Goal: Task Accomplishment & Management: Use online tool/utility

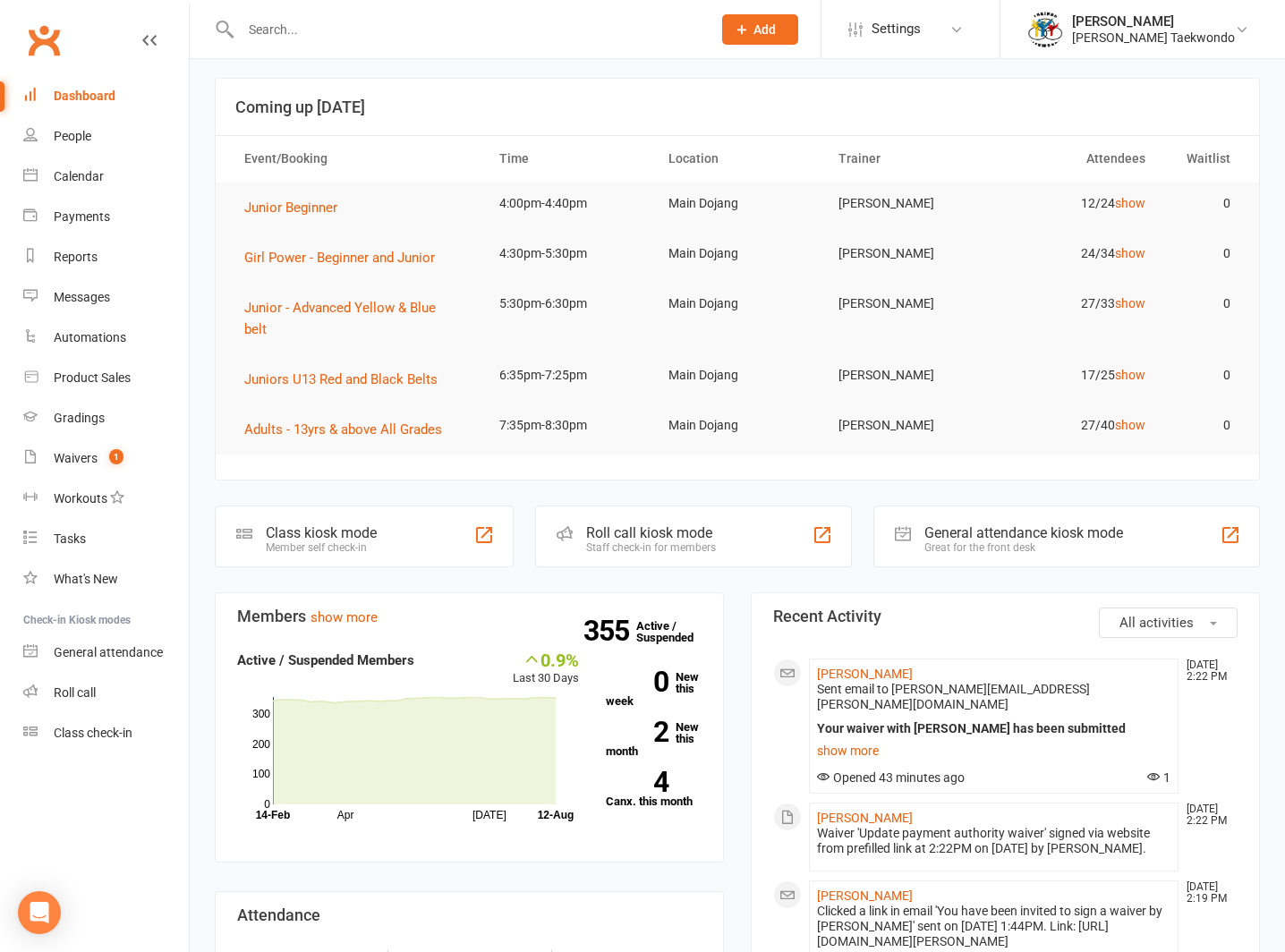
scroll to position [85, 0]
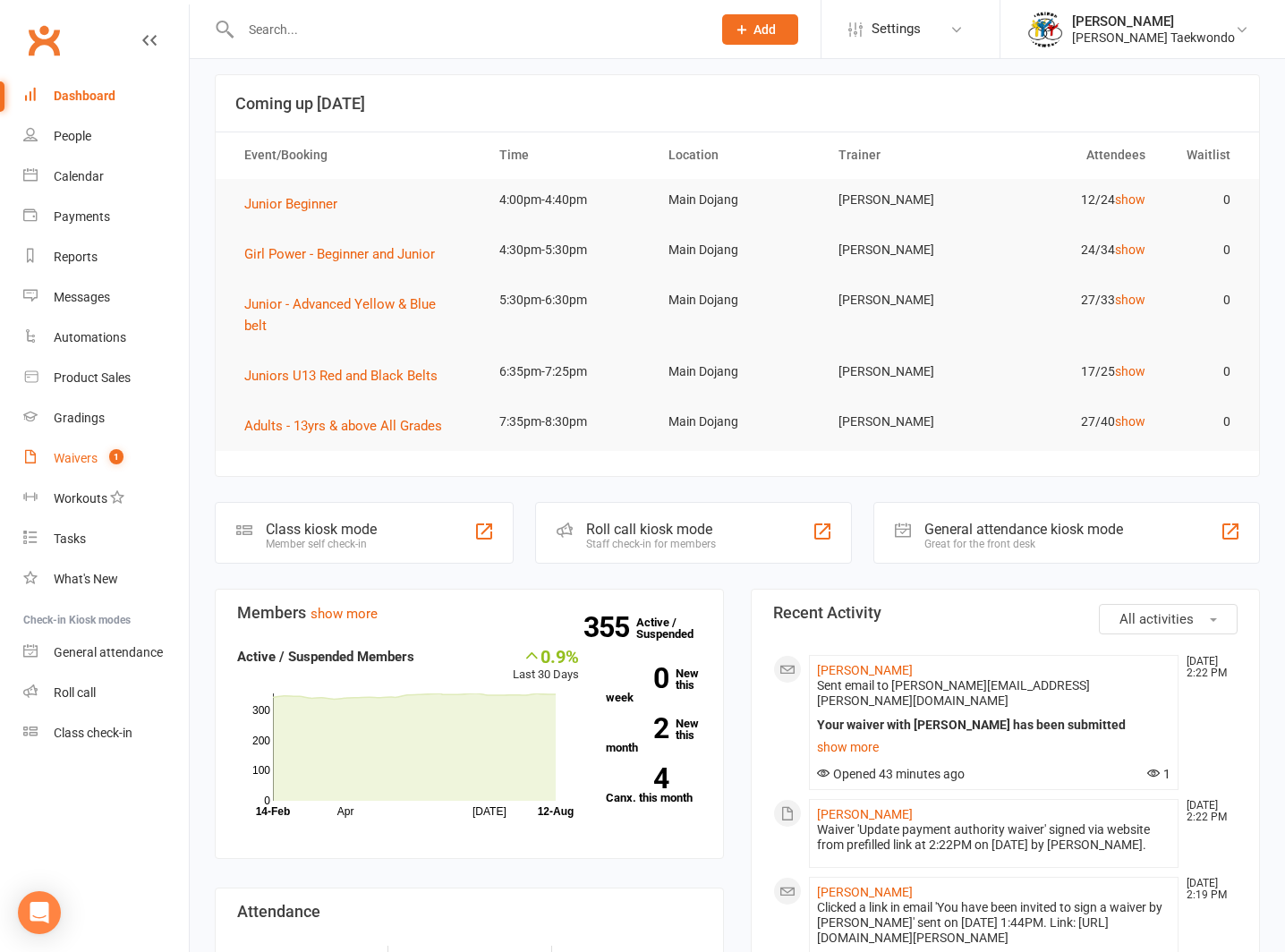
click at [71, 454] on div "Waivers" at bounding box center [75, 457] width 44 height 14
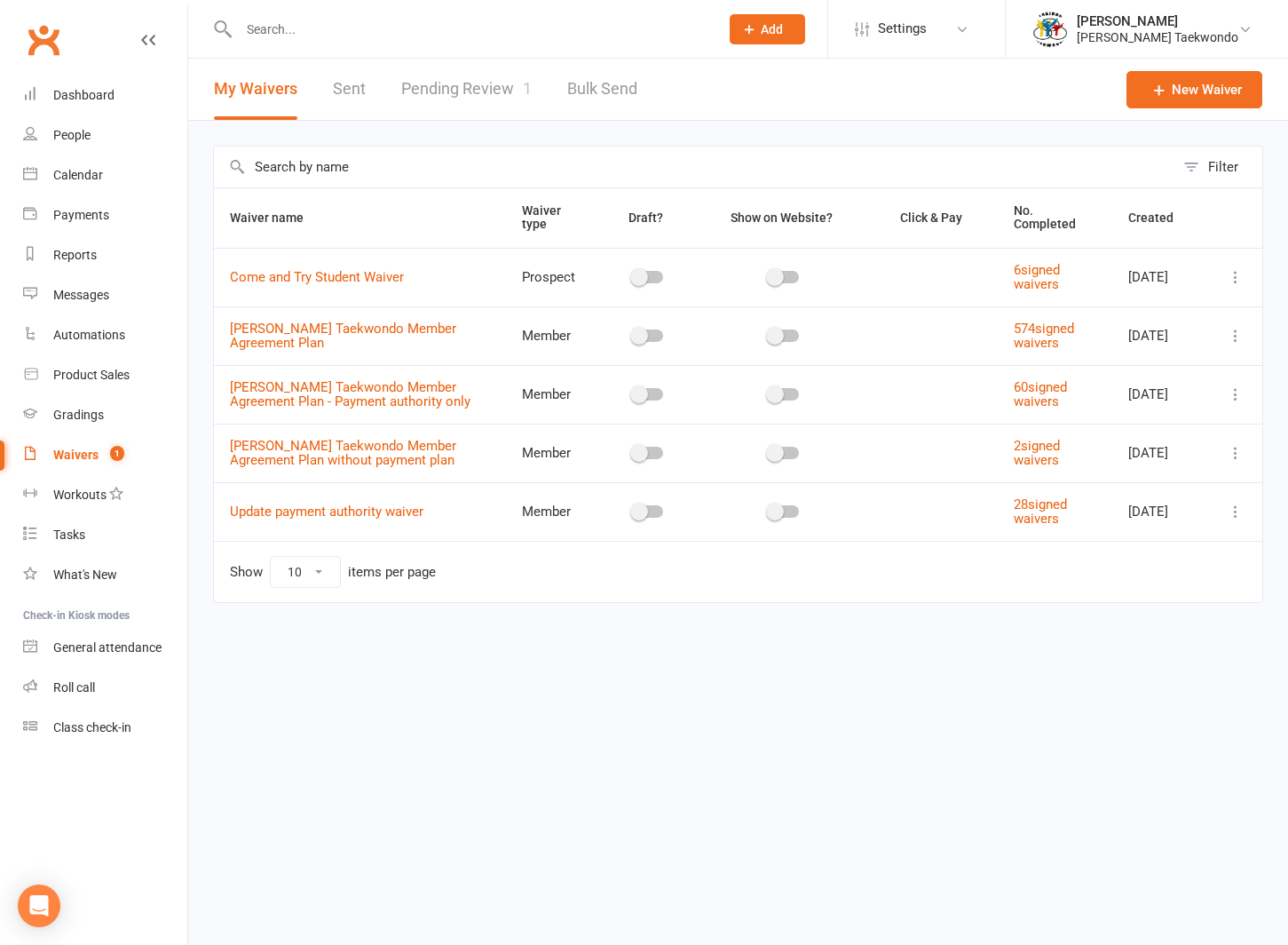
click at [431, 84] on link "Pending Review 1" at bounding box center [466, 89] width 131 height 61
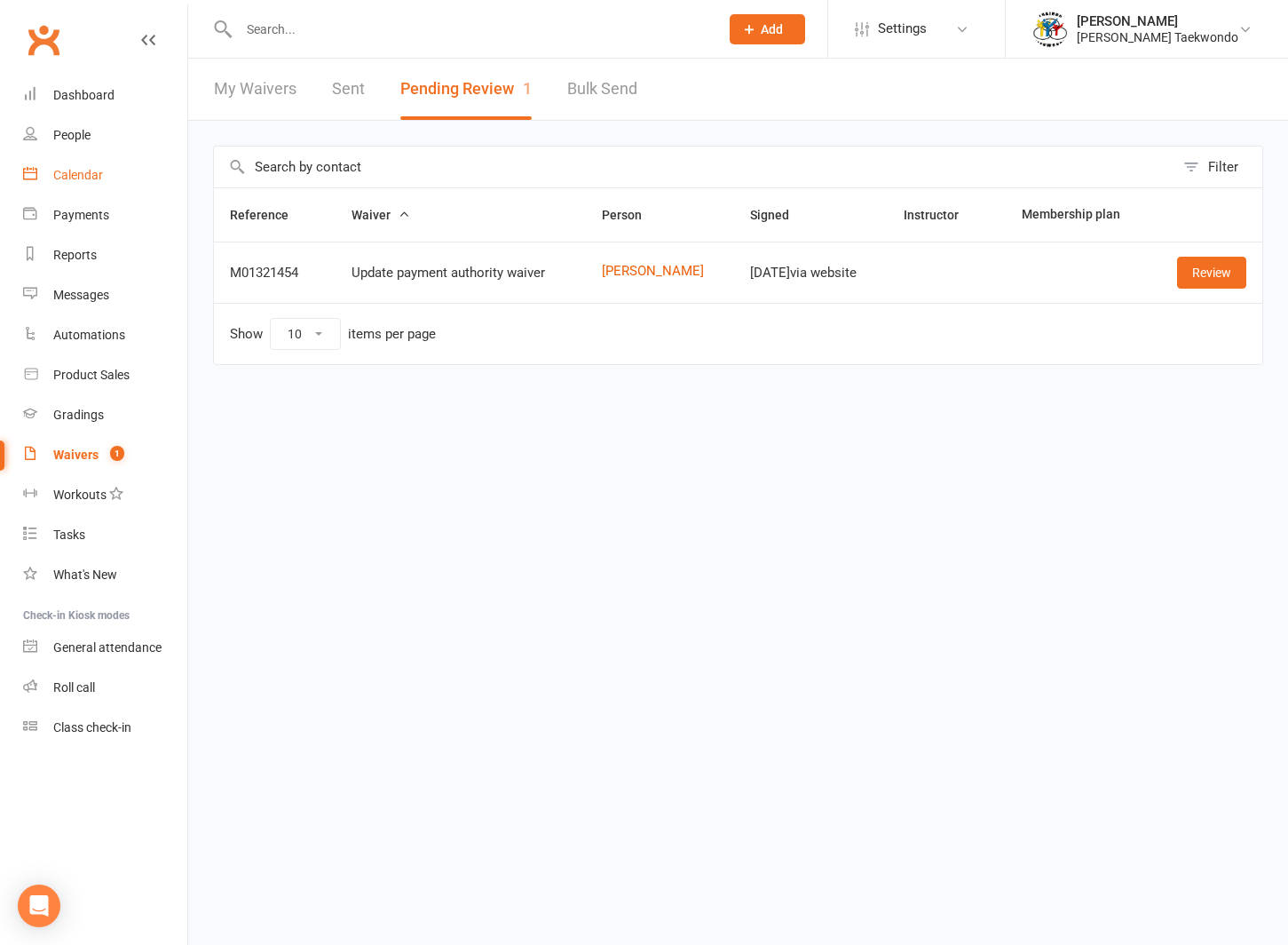
click at [67, 171] on div "Calendar" at bounding box center [78, 174] width 50 height 14
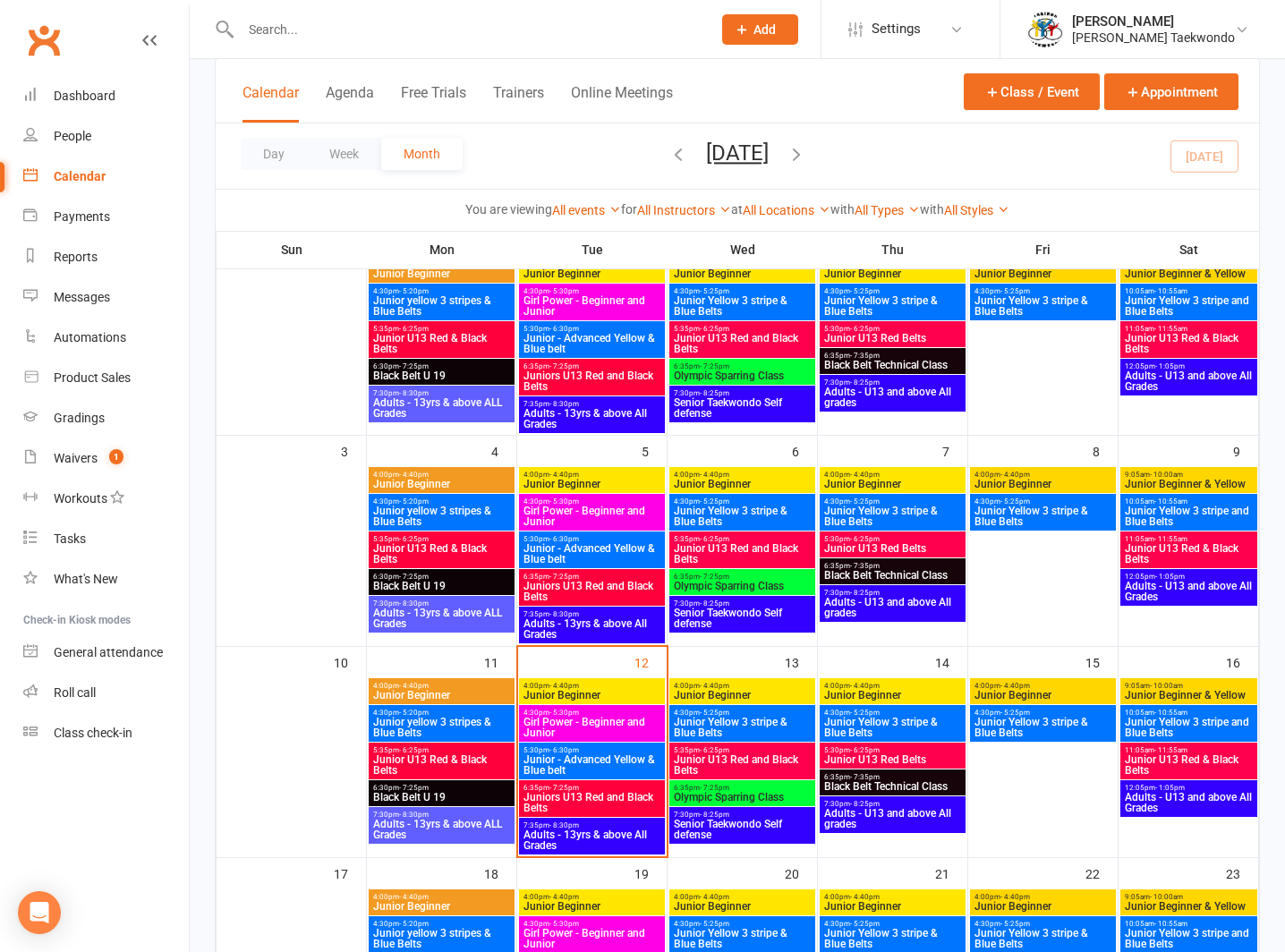
scroll to position [312, 0]
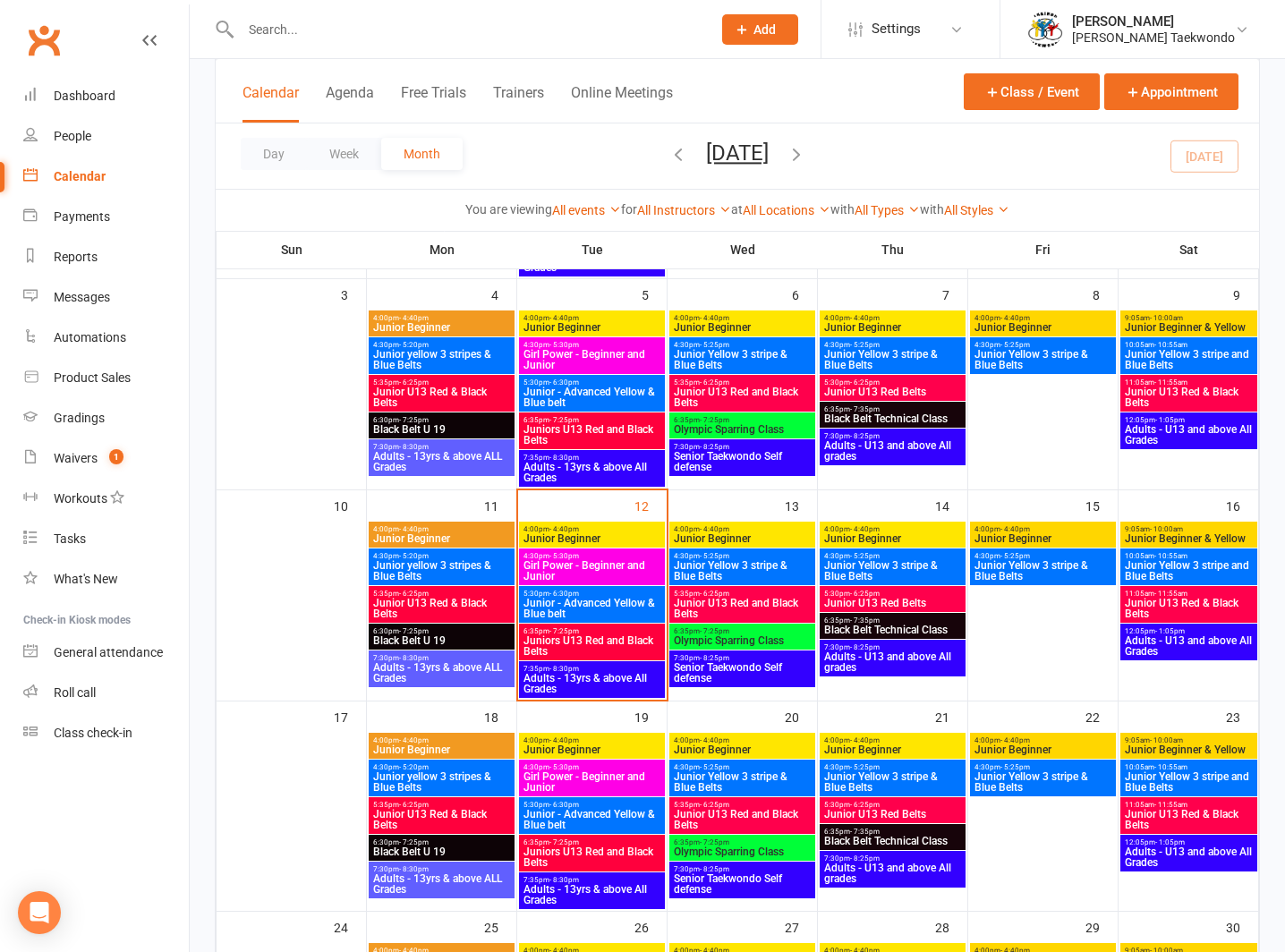
click at [552, 594] on span "- 6:30pm" at bounding box center [563, 594] width 30 height 8
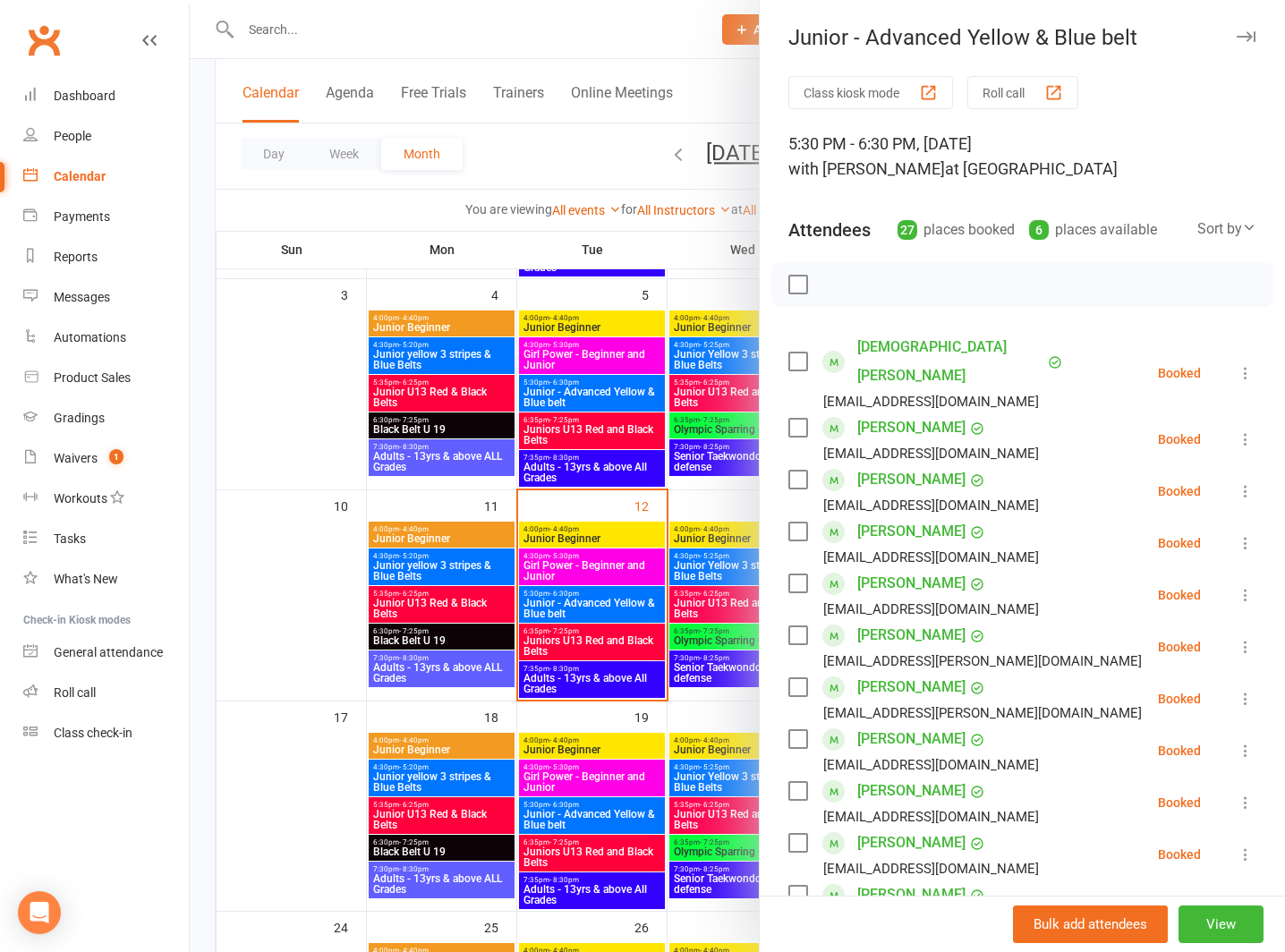
drag, startPoint x: 1006, startPoint y: 85, endPoint x: 995, endPoint y: 84, distance: 11.0
click at [1006, 85] on button "Roll call" at bounding box center [1023, 92] width 111 height 33
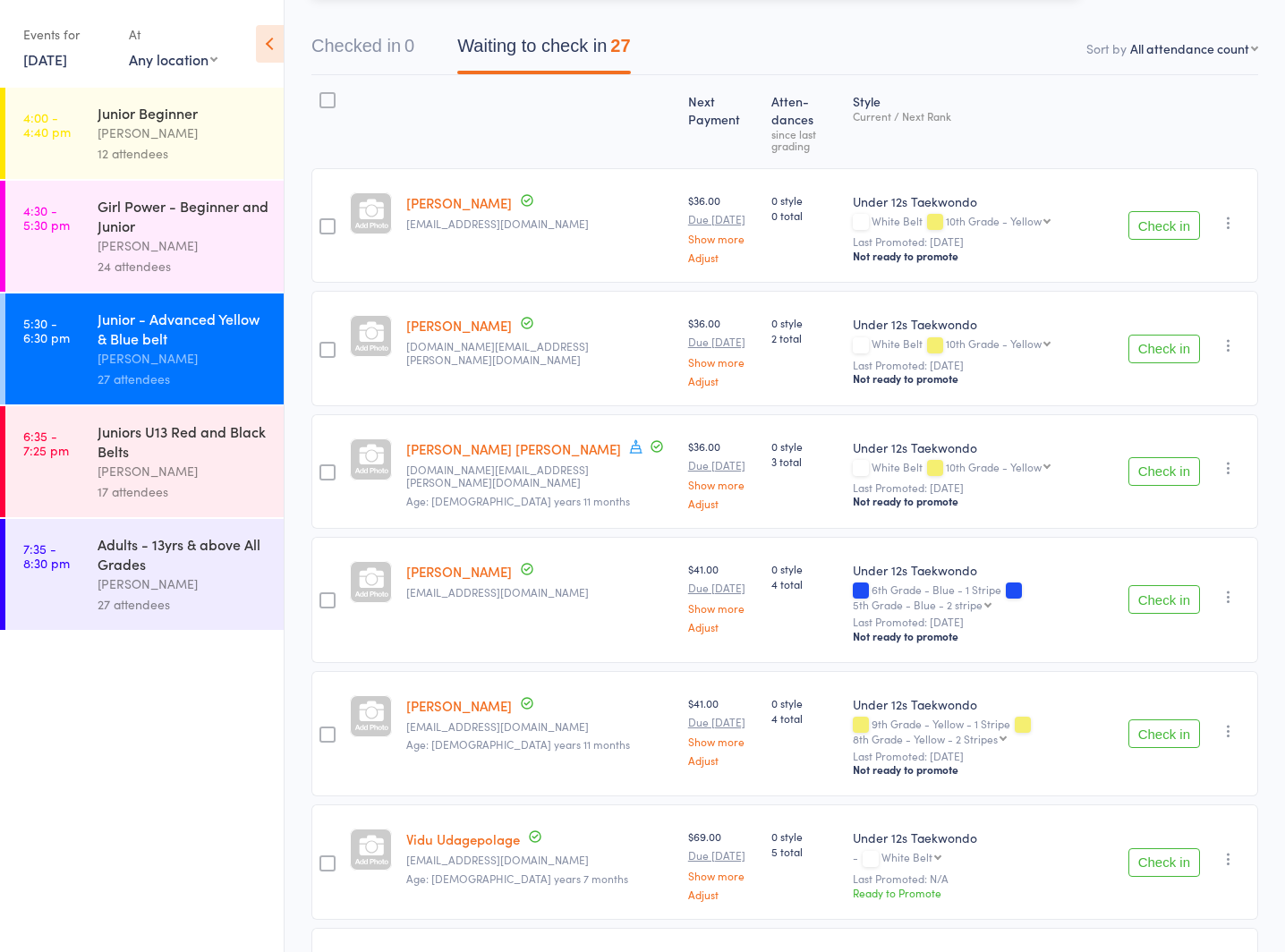
scroll to position [161, 0]
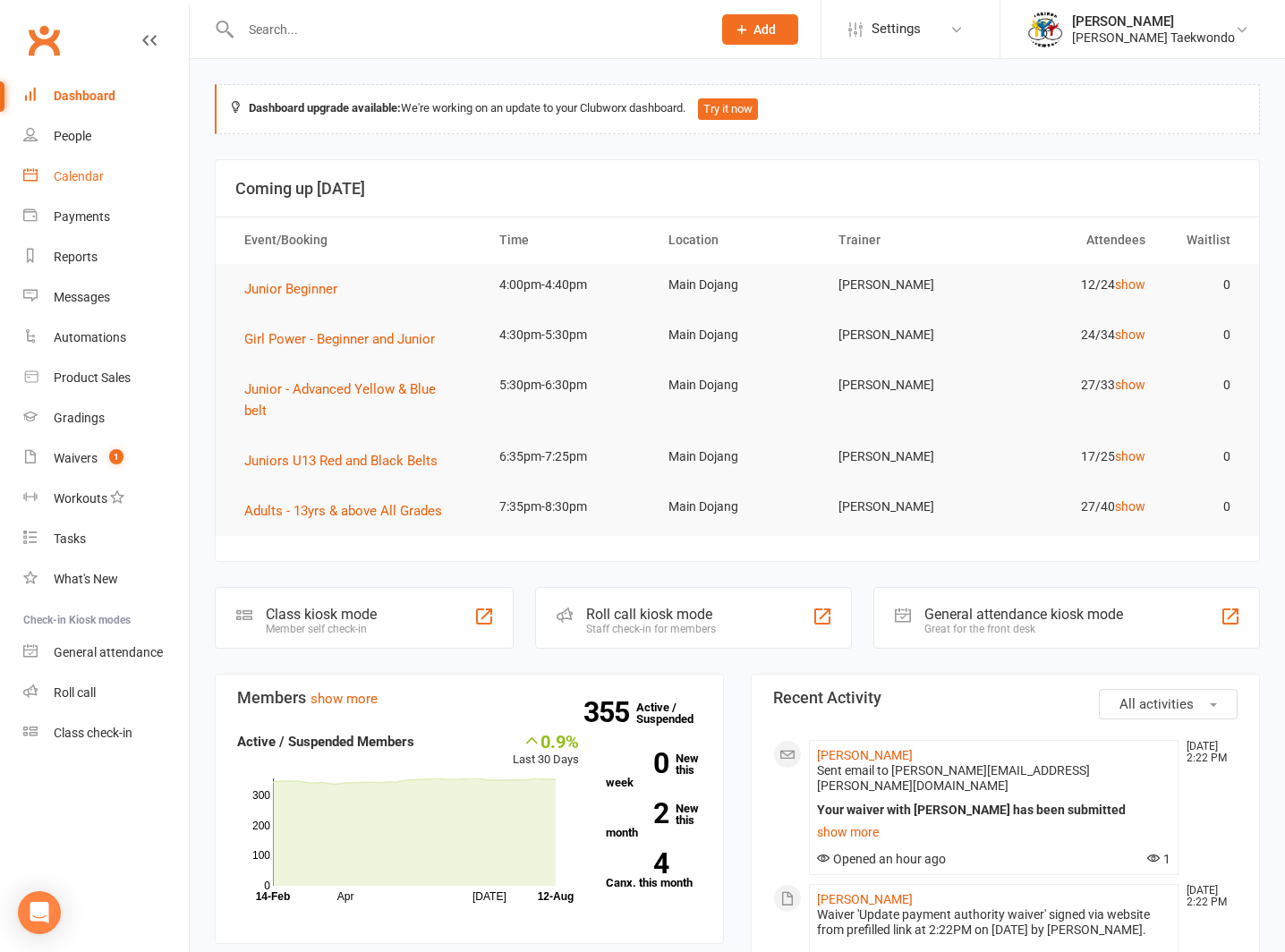
click at [66, 170] on div "Calendar" at bounding box center [78, 175] width 51 height 14
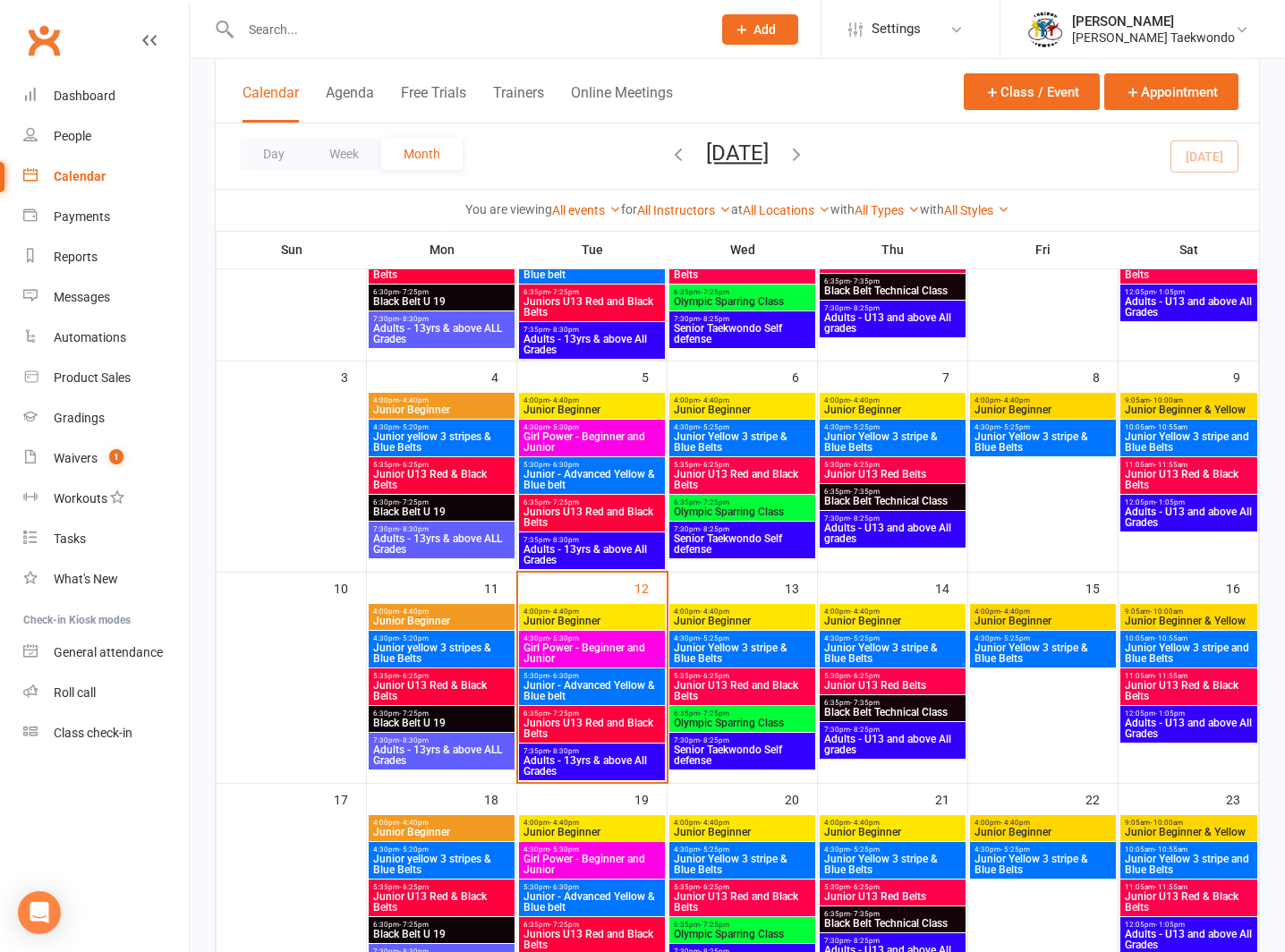
scroll to position [344, 0]
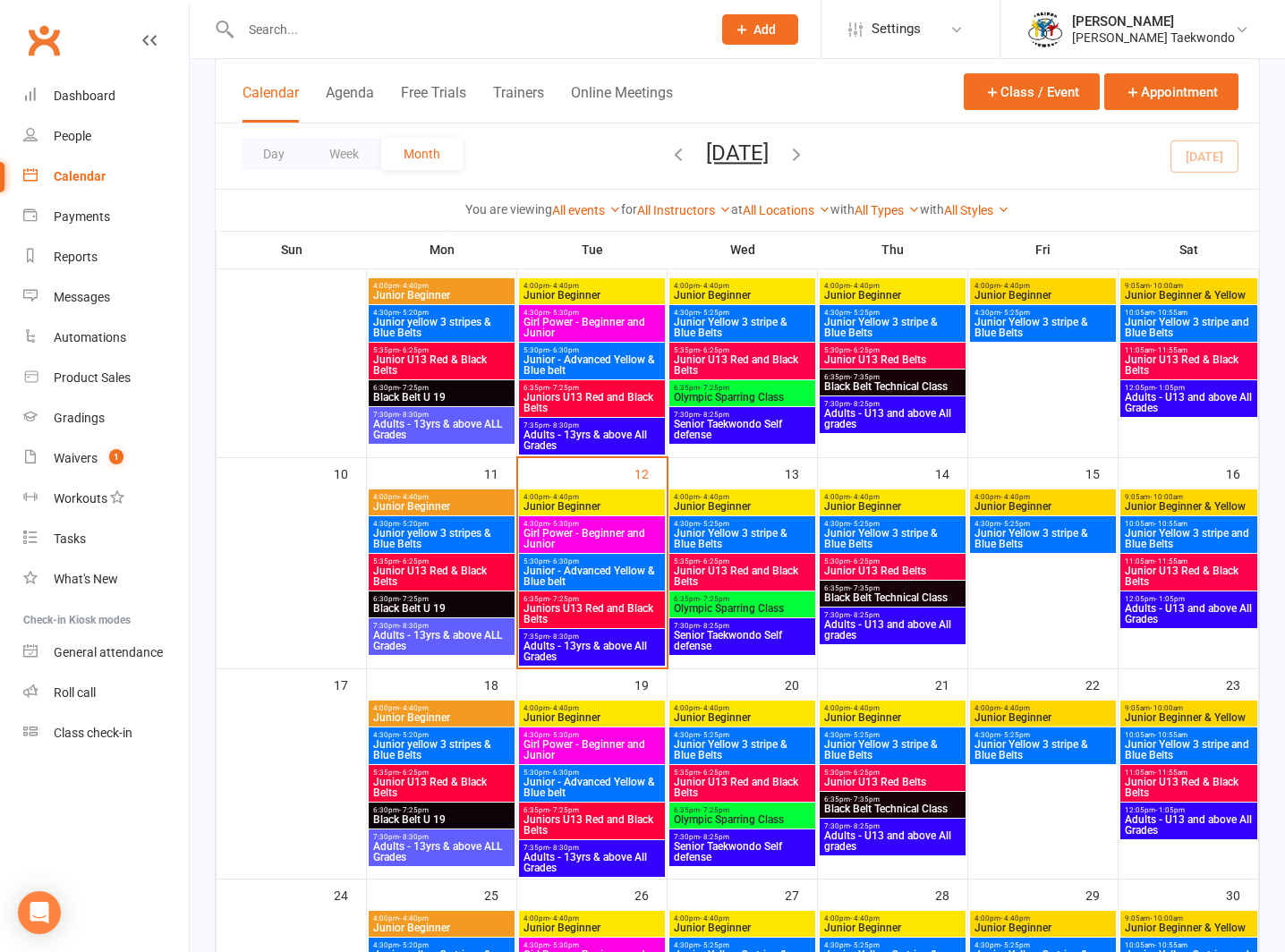
click at [547, 528] on span "Girl Power - Beginner and Junior" at bounding box center [592, 538] width 139 height 22
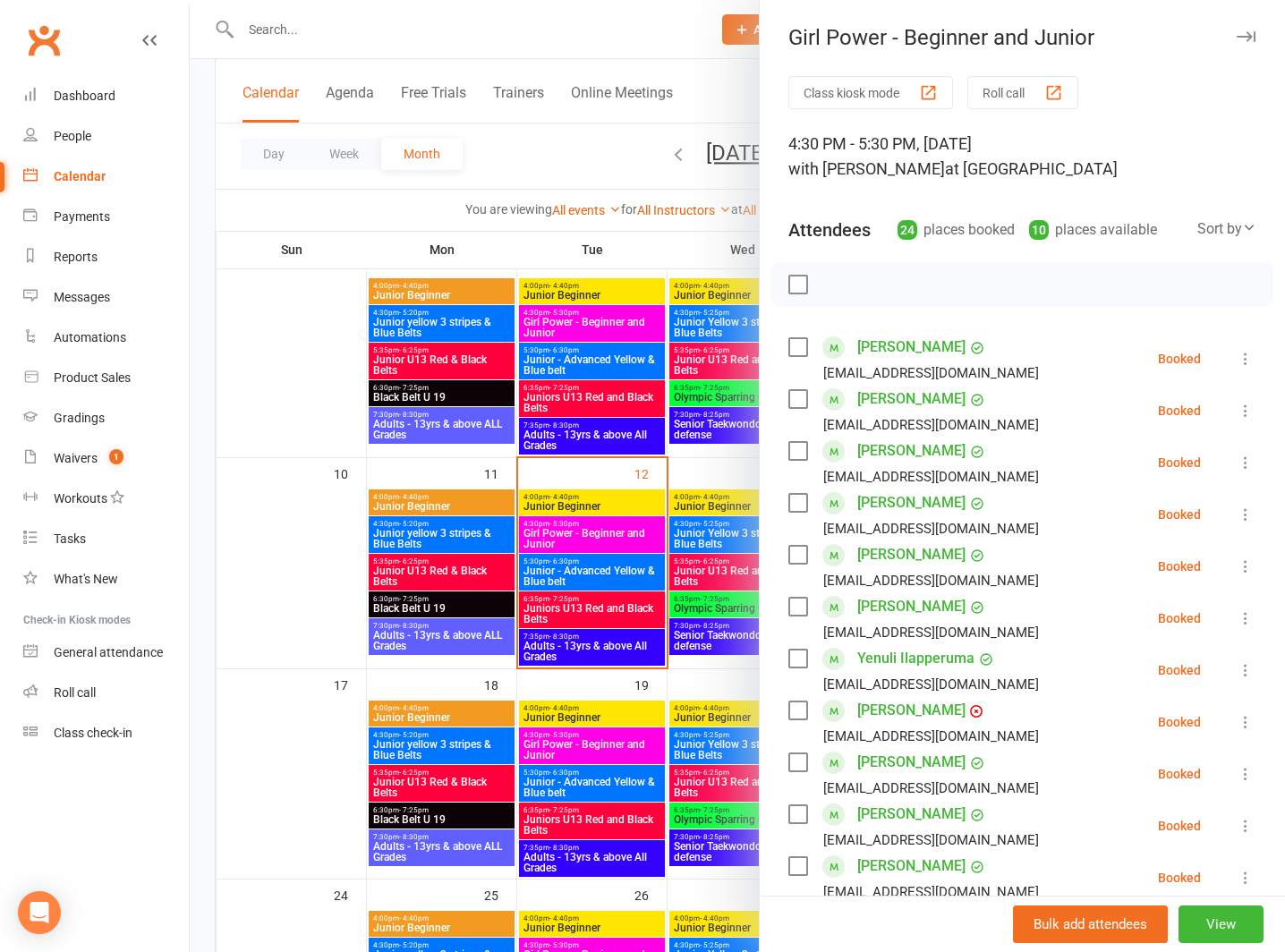
click at [998, 82] on button "Roll call" at bounding box center [1023, 92] width 111 height 33
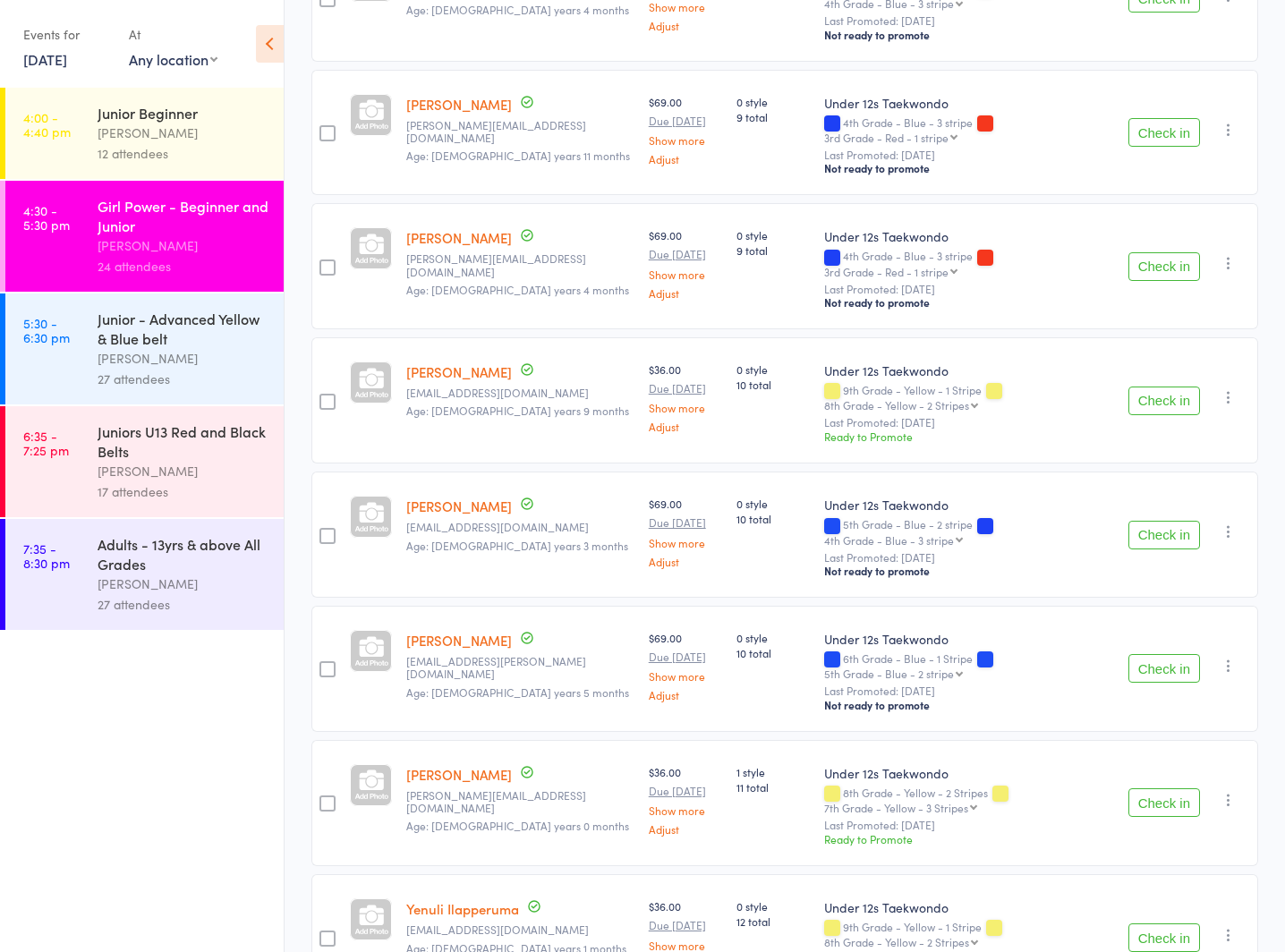
scroll to position [1922, 0]
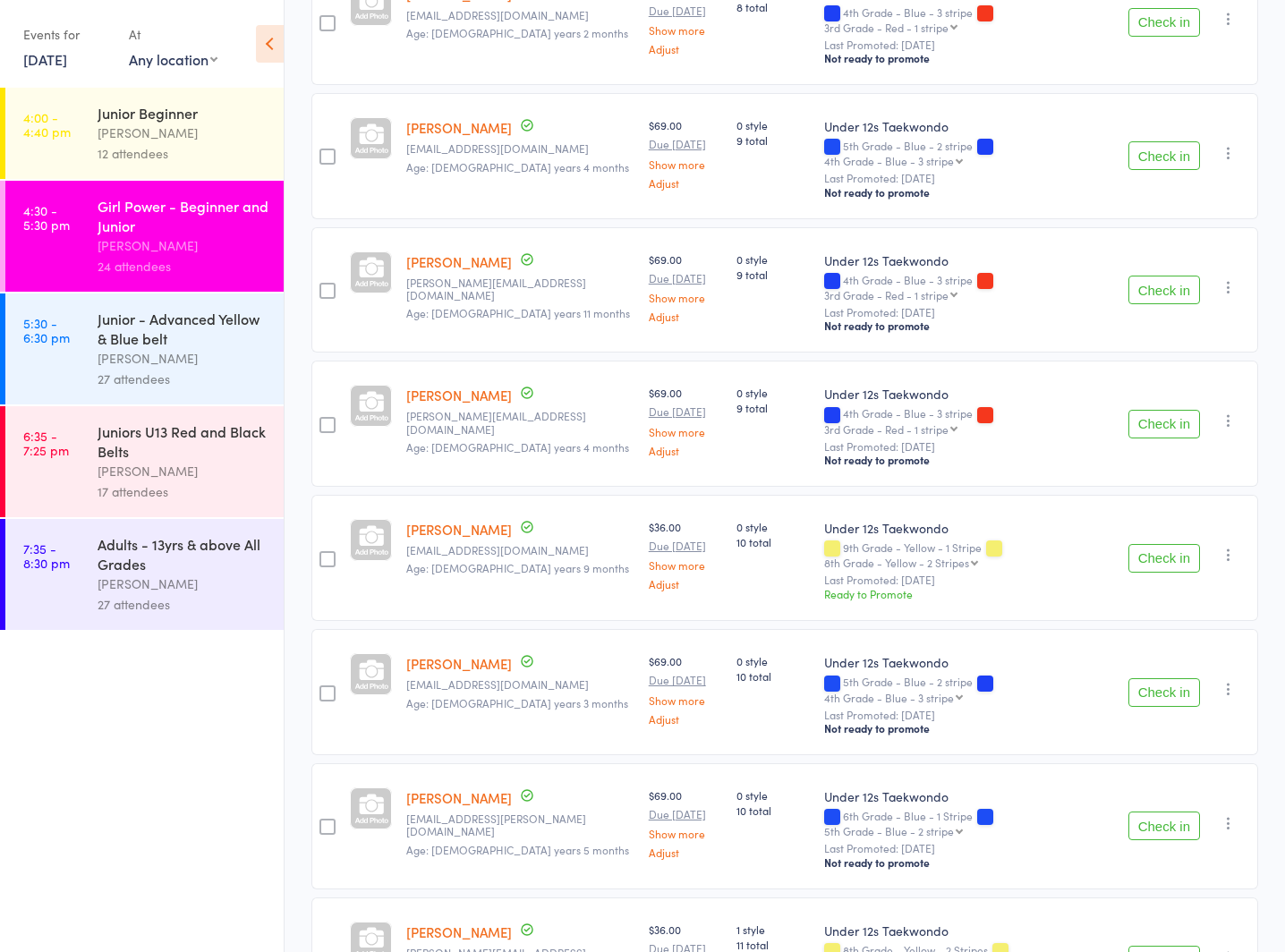
click at [115, 344] on div "Junior - Advanced Yellow & Blue belt" at bounding box center [182, 328] width 171 height 39
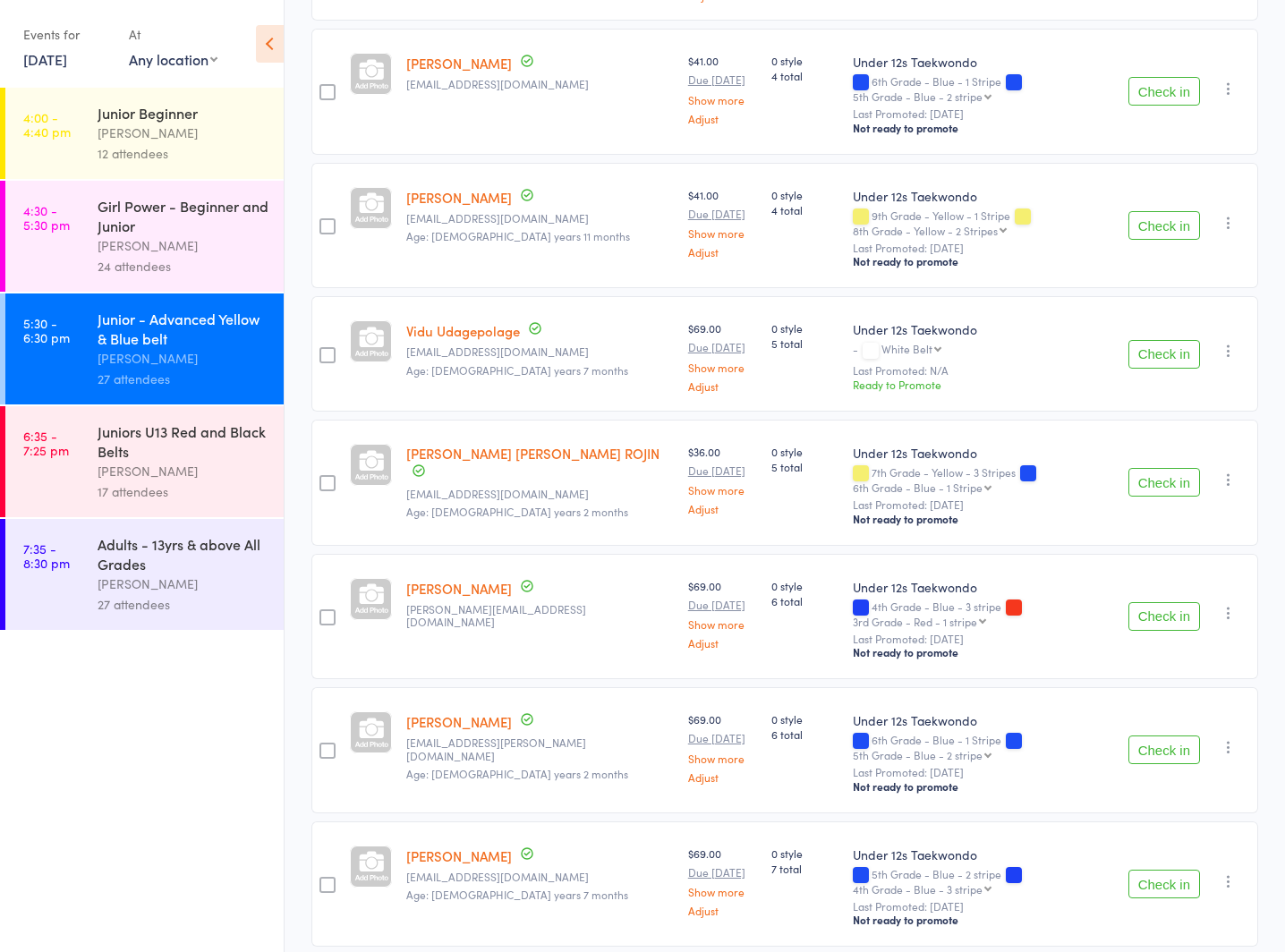
scroll to position [879, 0]
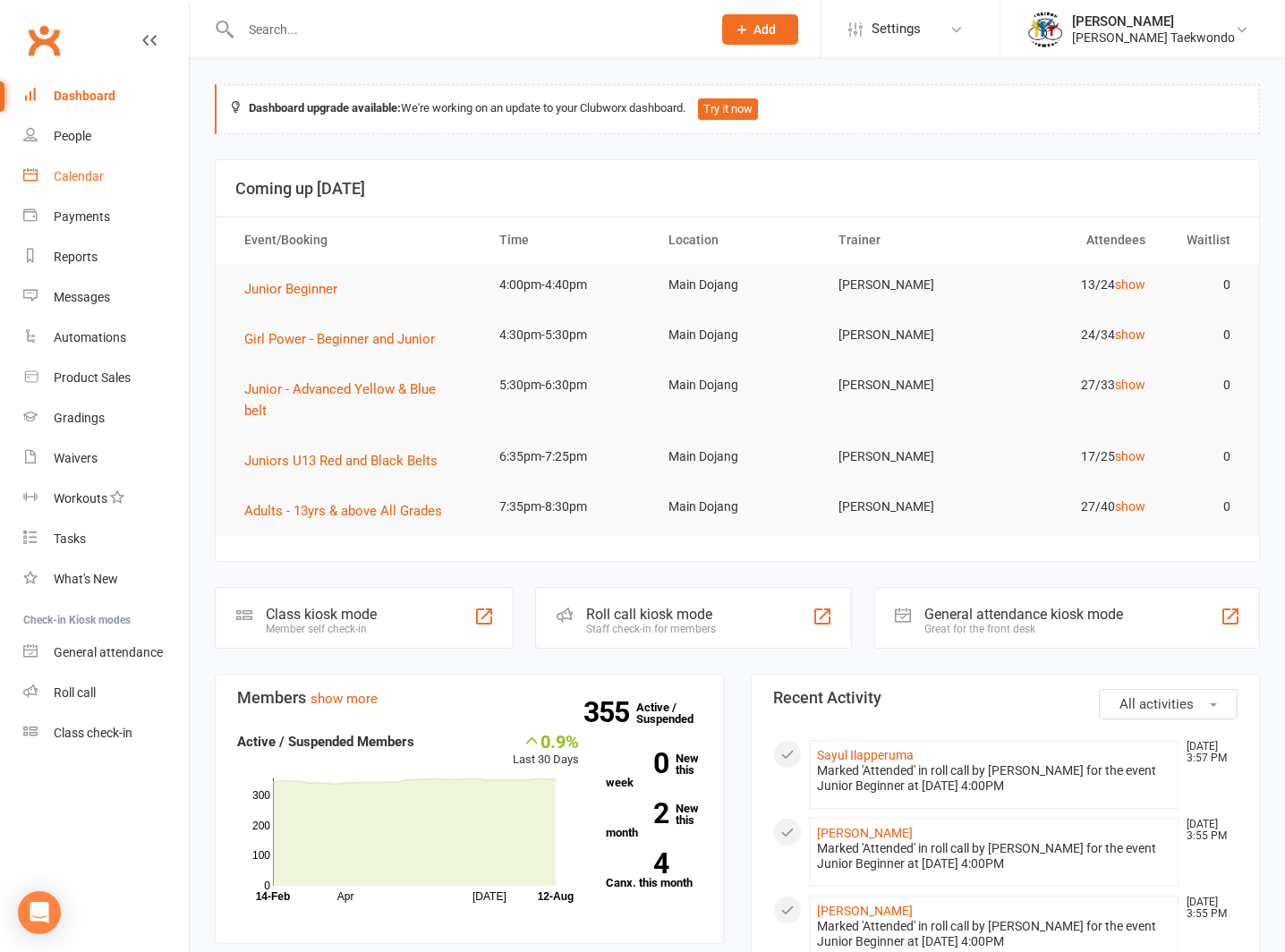
click at [81, 169] on div "Calendar" at bounding box center [78, 175] width 51 height 14
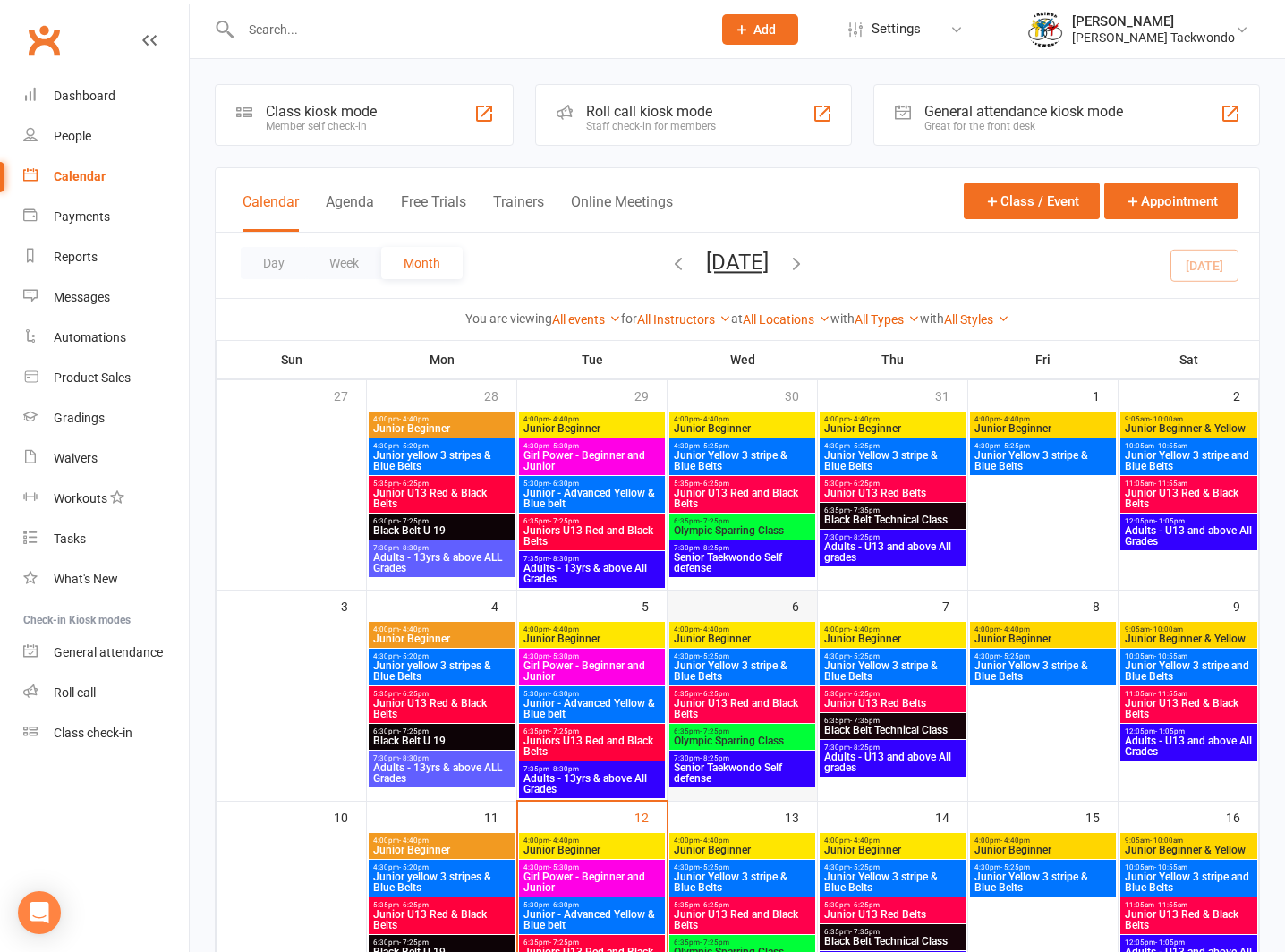
scroll to position [520, 0]
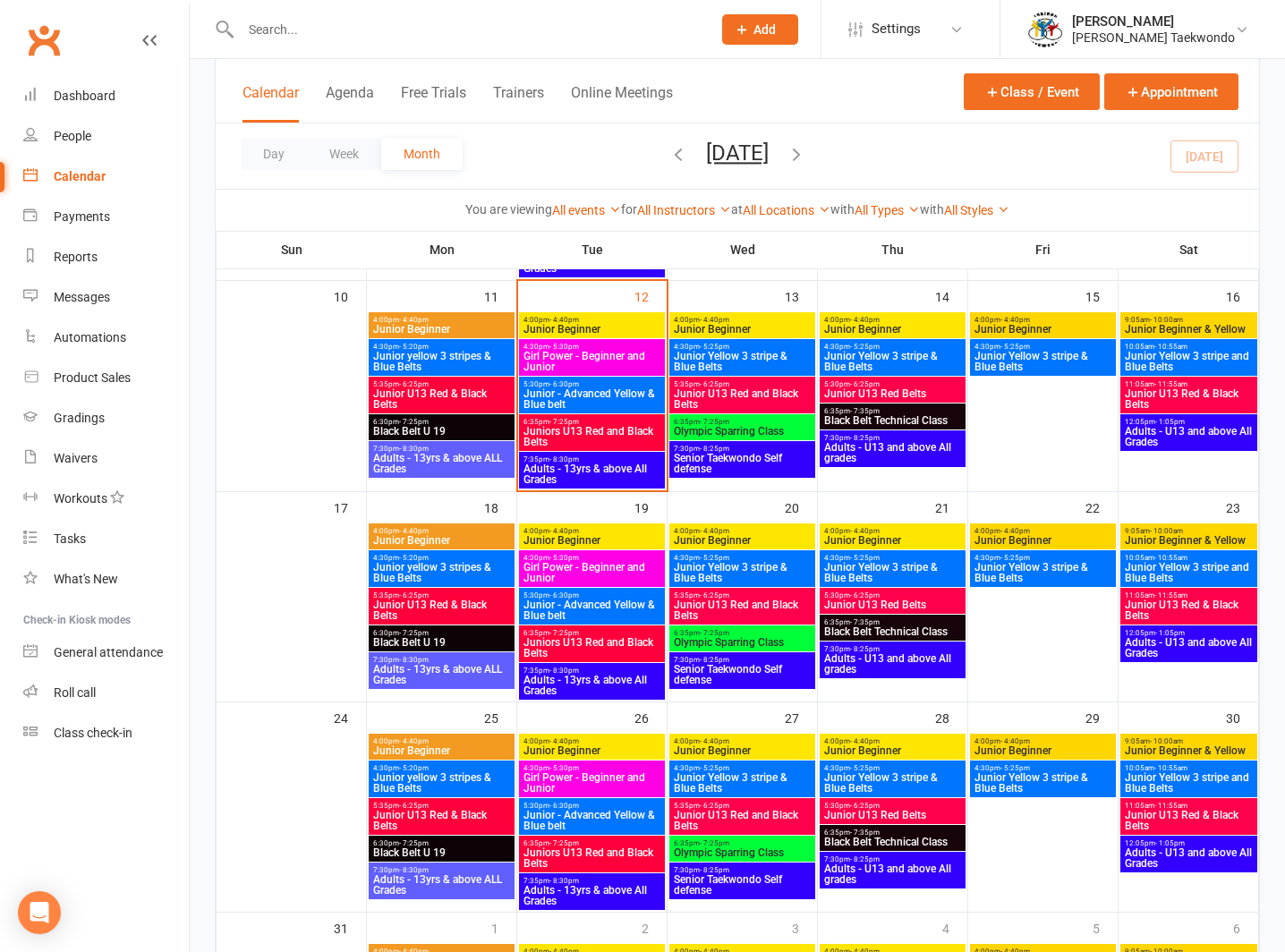
click at [597, 386] on span "5:30pm - 6:30pm" at bounding box center [592, 384] width 139 height 8
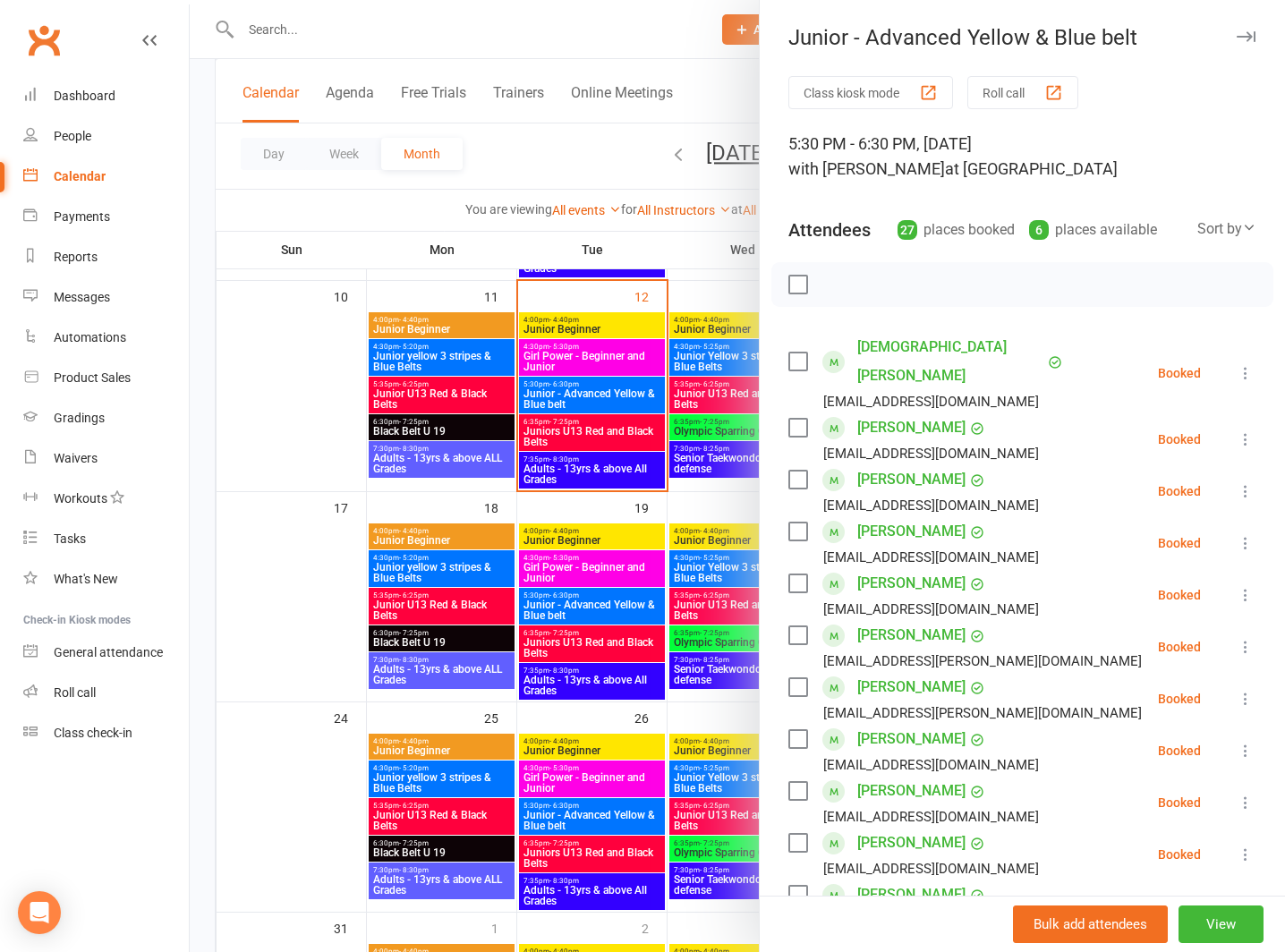
click at [1235, 29] on button "button" at bounding box center [1246, 36] width 22 height 22
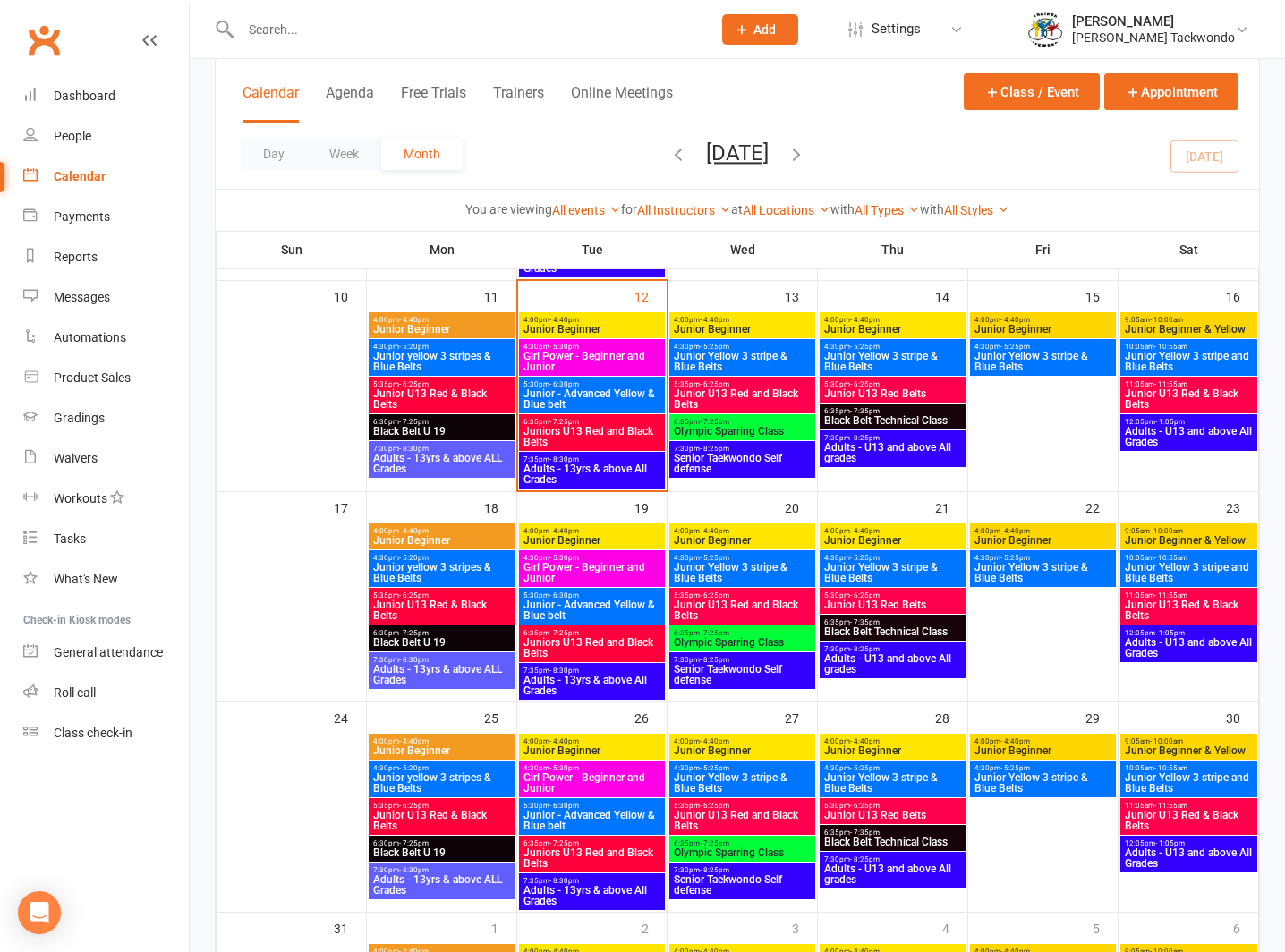
click at [543, 352] on span "Girl Power - Beginner and Junior" at bounding box center [592, 361] width 139 height 22
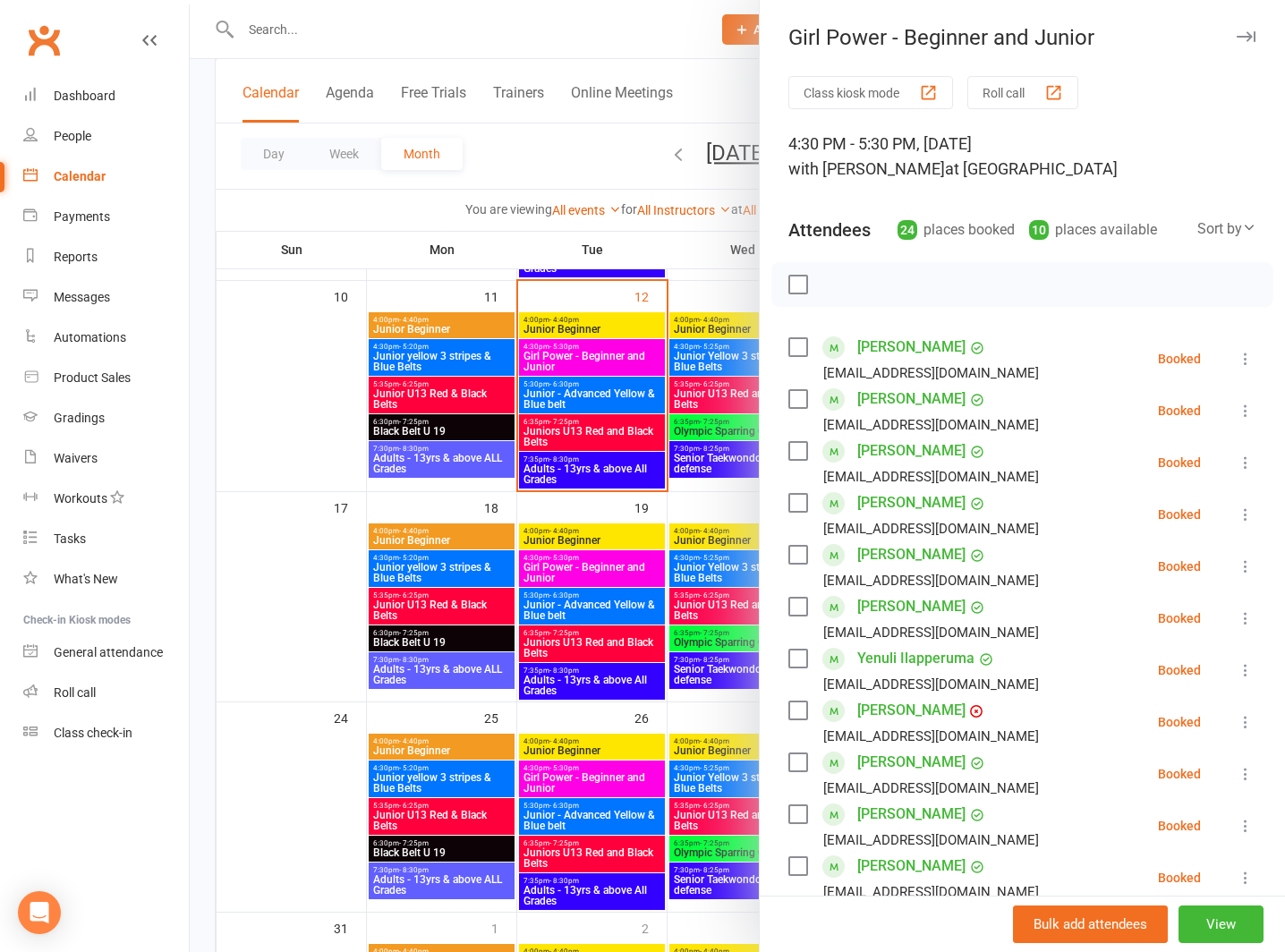
click at [996, 80] on button "Roll call" at bounding box center [1023, 92] width 111 height 33
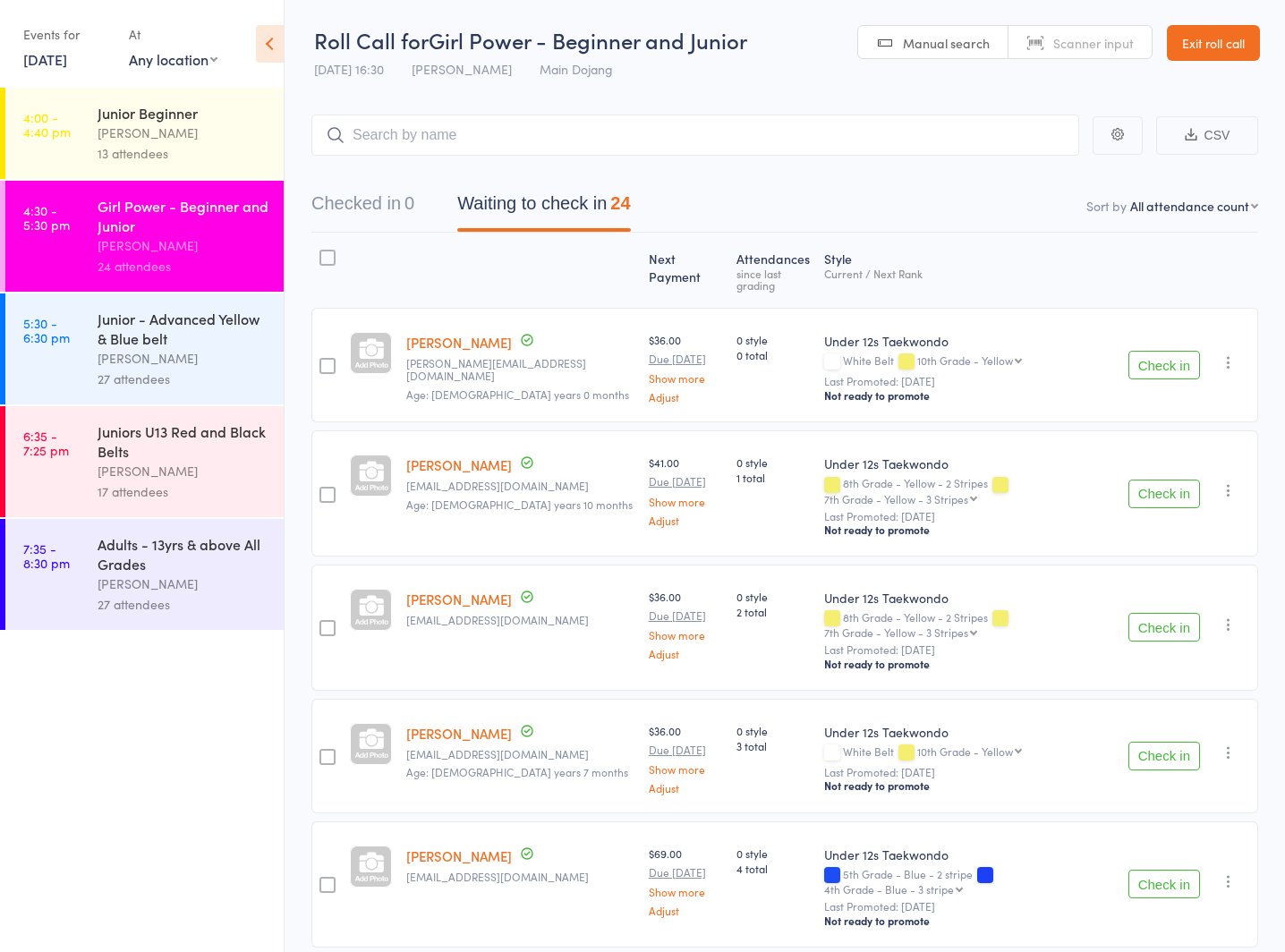
click at [133, 336] on div "Junior - Advanced Yellow & Blue belt" at bounding box center [182, 328] width 171 height 39
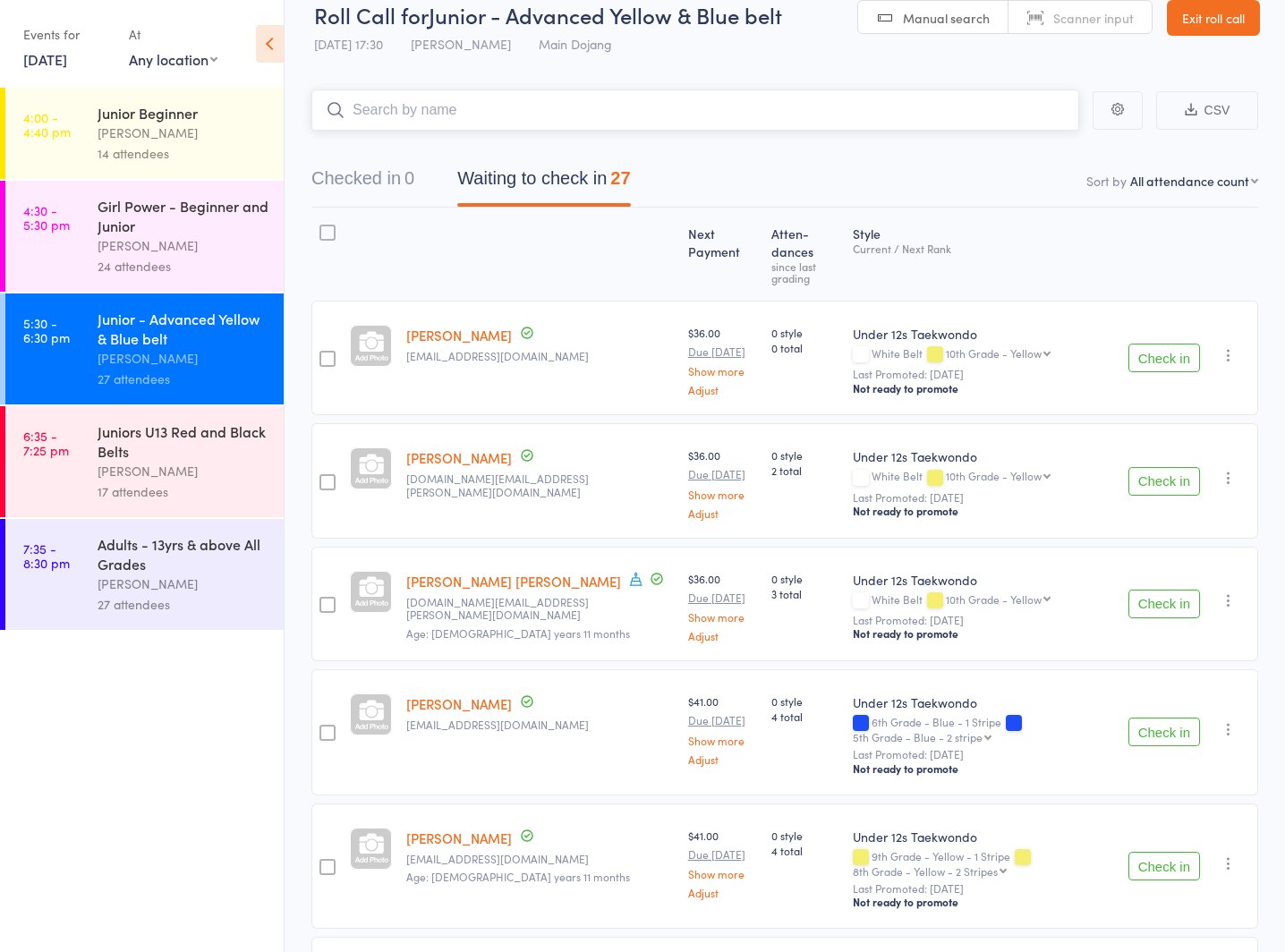
scroll to position [49, 0]
